Goal: Obtain resource: Obtain resource

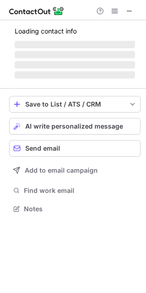
scroll to position [4, 4]
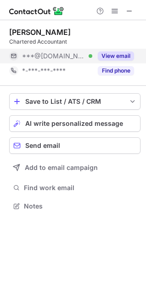
click at [108, 53] on button "View email" at bounding box center [116, 55] width 36 height 9
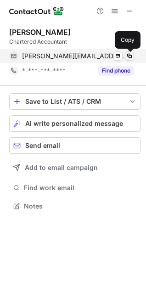
click at [130, 54] on span at bounding box center [129, 55] width 7 height 7
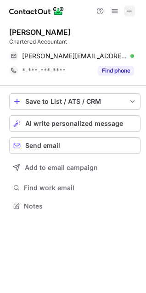
click at [131, 11] on span at bounding box center [129, 10] width 7 height 7
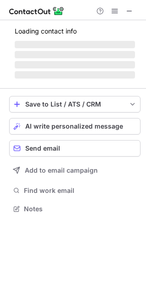
scroll to position [214, 146]
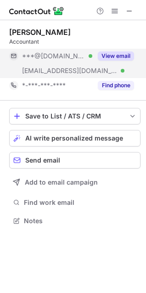
click at [109, 55] on button "View email" at bounding box center [116, 55] width 36 height 9
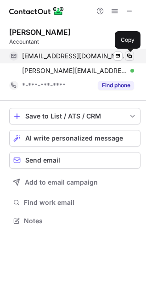
click at [130, 55] on span at bounding box center [129, 55] width 7 height 7
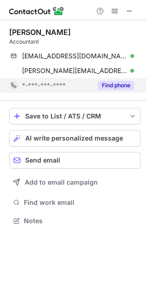
click at [110, 81] on button "Find phone" at bounding box center [116, 85] width 36 height 9
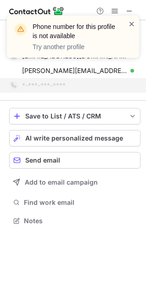
click at [135, 21] on span at bounding box center [131, 23] width 7 height 9
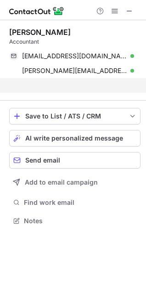
click at [132, 8] on div "Phone number for this profile is not available Try another profile" at bounding box center [73, 40] width 147 height 68
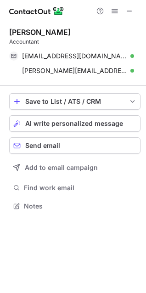
click at [130, 9] on span at bounding box center [129, 10] width 7 height 7
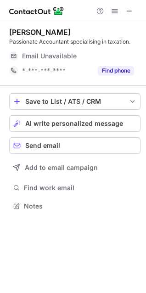
scroll to position [4, 4]
click at [131, 12] on span at bounding box center [129, 10] width 7 height 7
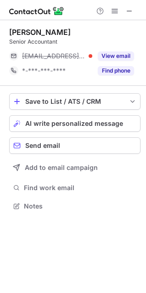
scroll to position [199, 146]
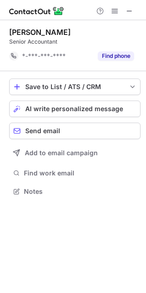
click at [122, 55] on button "Find phone" at bounding box center [116, 55] width 36 height 9
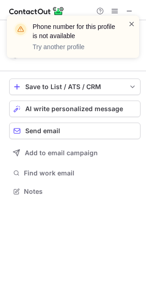
click at [130, 26] on span at bounding box center [131, 23] width 7 height 9
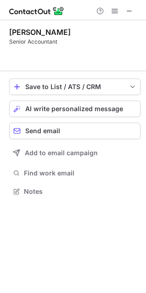
scroll to position [170, 146]
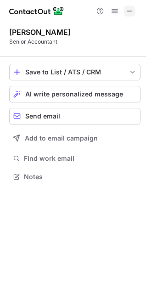
click at [129, 13] on span at bounding box center [129, 10] width 7 height 7
click at [128, 8] on span at bounding box center [129, 10] width 7 height 7
